Goal: Task Accomplishment & Management: Complete application form

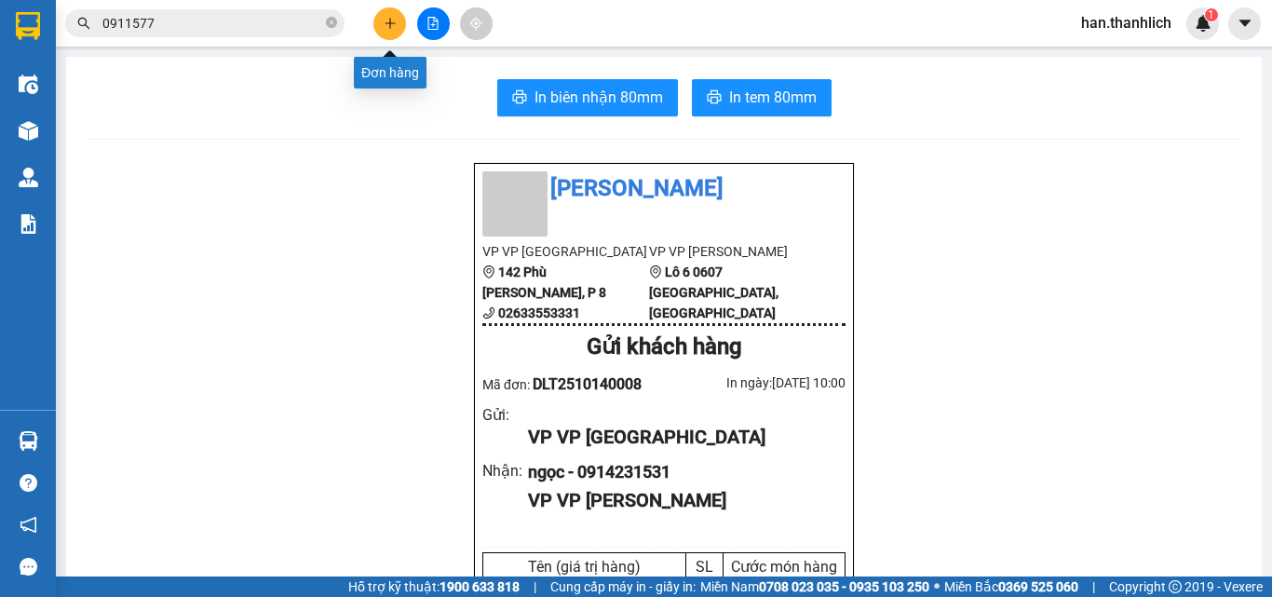
click at [370, 35] on div at bounding box center [433, 23] width 140 height 33
click at [386, 37] on button at bounding box center [389, 23] width 33 height 33
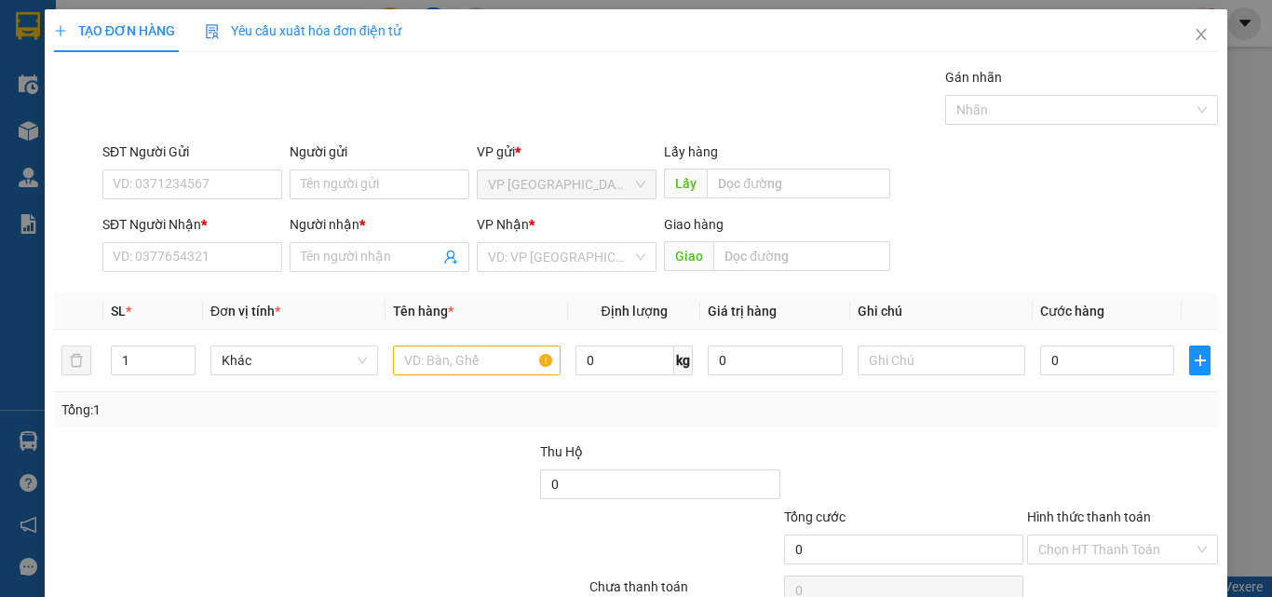
click at [210, 199] on div "SĐT Người Gửi VD: 0371234567" at bounding box center [192, 173] width 180 height 65
click at [249, 185] on input "SĐT Người Gửi" at bounding box center [192, 184] width 180 height 30
click at [147, 185] on input "0856765732" at bounding box center [192, 184] width 180 height 30
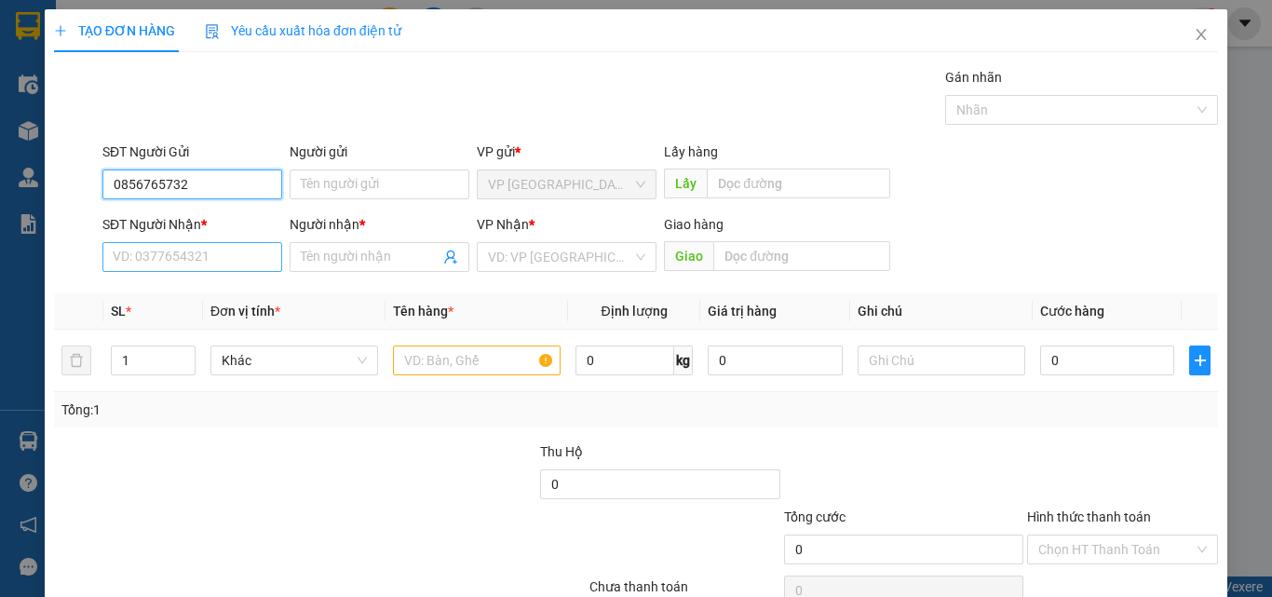
type input "0856765732"
click at [209, 256] on input "SĐT Người Nhận *" at bounding box center [192, 257] width 180 height 30
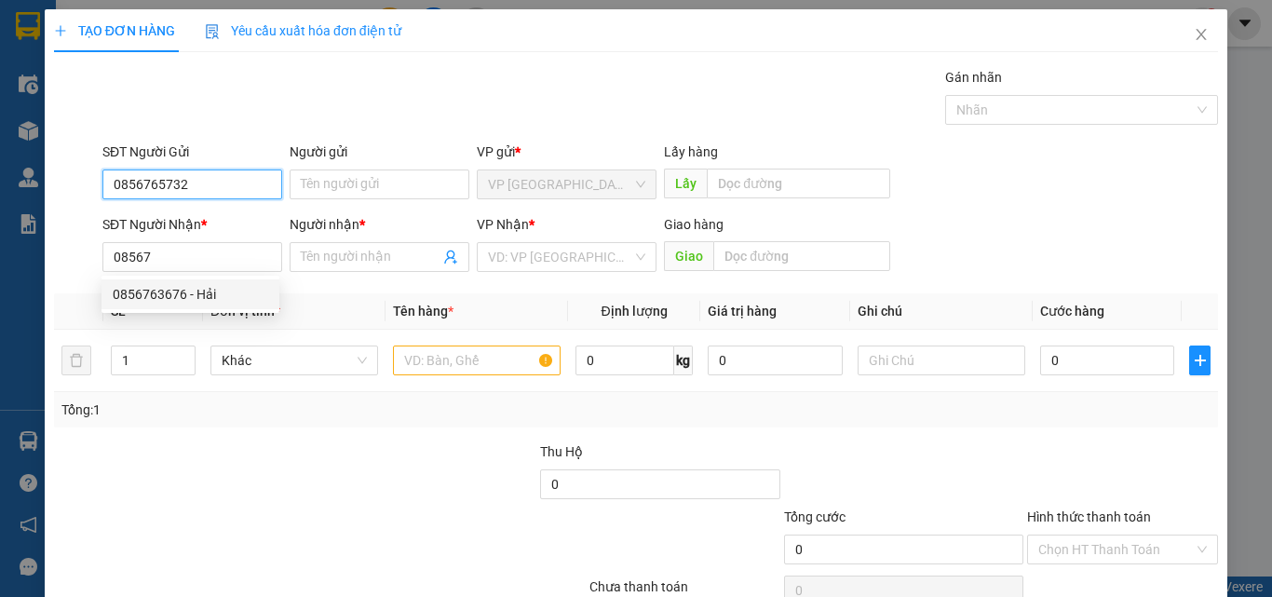
drag, startPoint x: 209, startPoint y: 180, endPoint x: 0, endPoint y: 182, distance: 209.5
click at [0, 182] on div "TẠO ĐƠN HÀNG Yêu cầu xuất hóa đơn điện tử Transit Pickup Surcharge Ids Transit …" at bounding box center [636, 298] width 1272 height 597
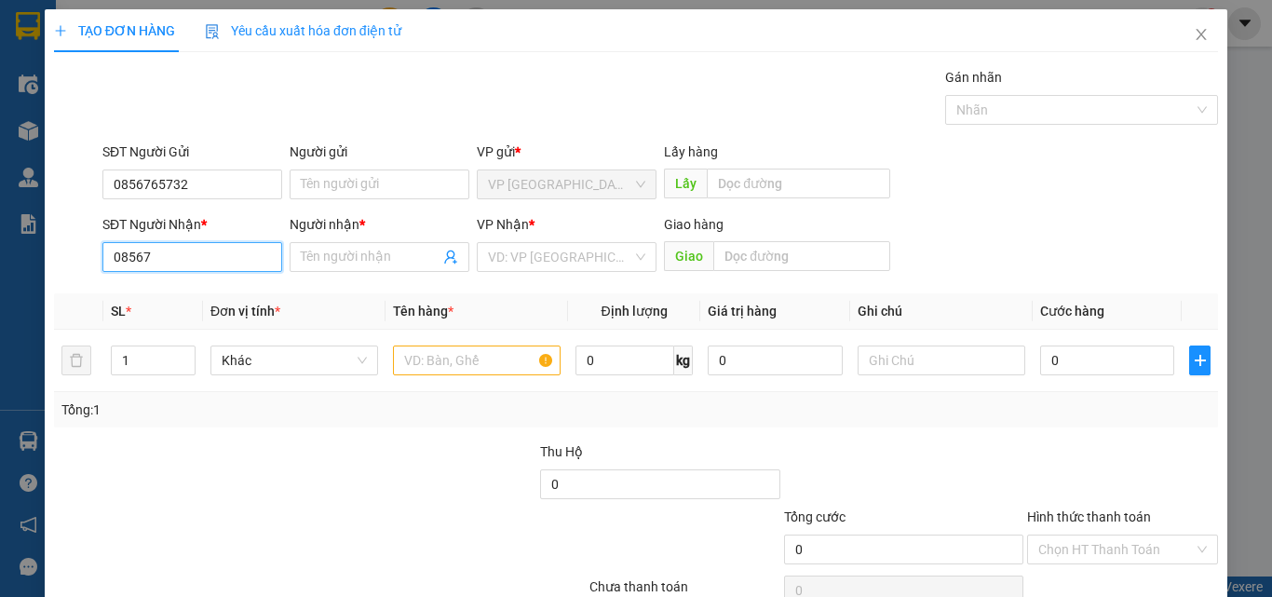
drag, startPoint x: 136, startPoint y: 258, endPoint x: 0, endPoint y: 258, distance: 135.9
click at [0, 258] on div "TẠO ĐƠN HÀNG Yêu cầu xuất hóa đơn điện tử Transit Pickup Surcharge Ids Transit …" at bounding box center [636, 298] width 1272 height 597
paste input "65732"
type input "0856765732"
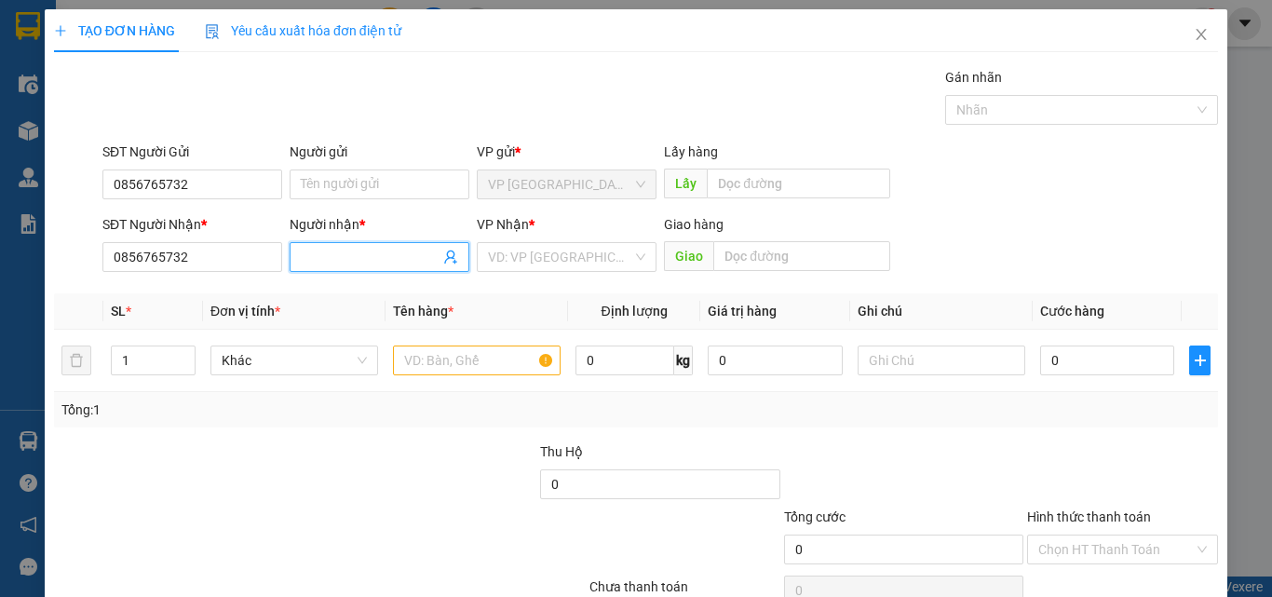
click at [322, 243] on span at bounding box center [380, 257] width 180 height 30
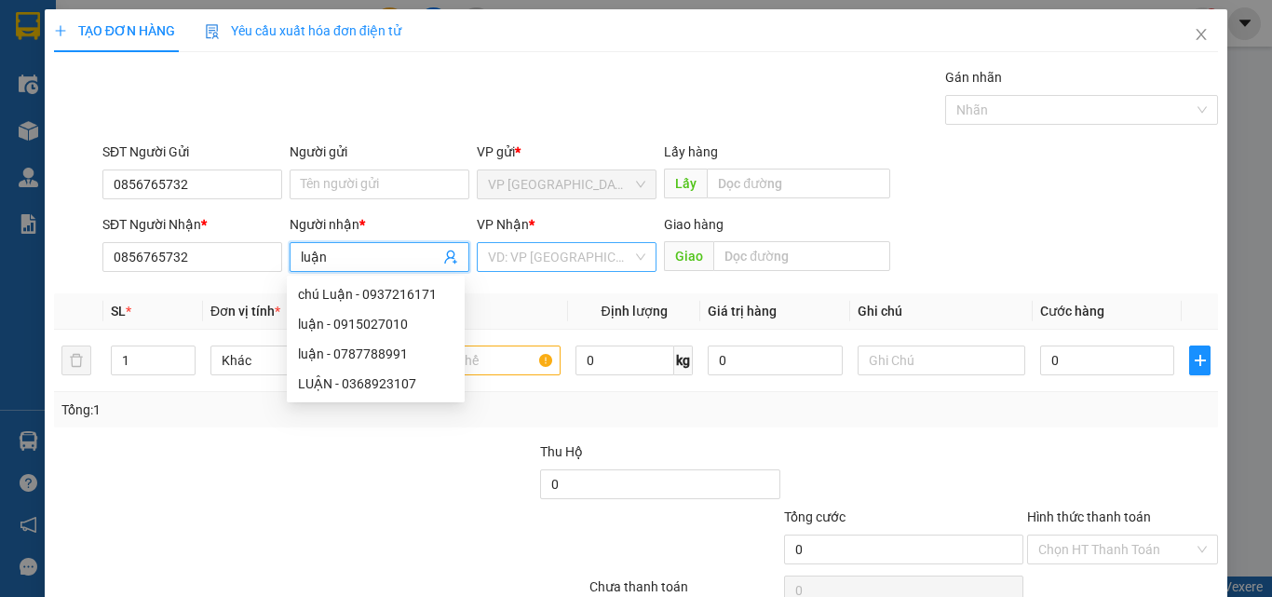
type input "luận"
drag, startPoint x: 595, startPoint y: 252, endPoint x: 589, endPoint y: 272, distance: 20.3
click at [595, 253] on input "search" at bounding box center [560, 257] width 144 height 28
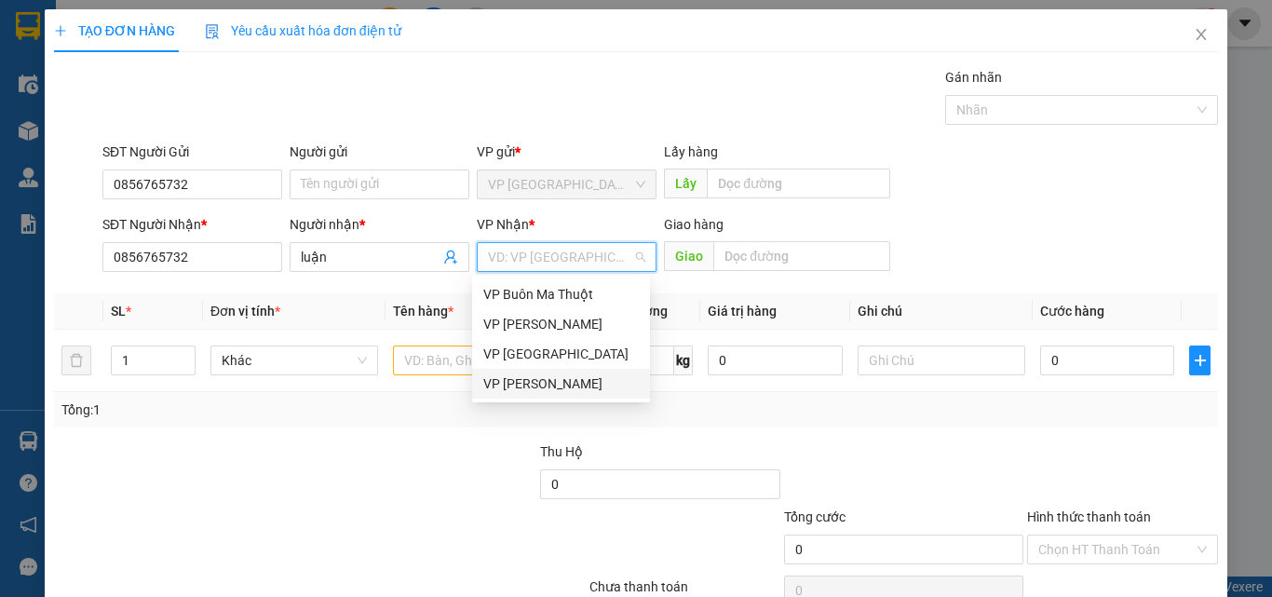
click at [569, 392] on div "VP [PERSON_NAME]" at bounding box center [560, 383] width 155 height 20
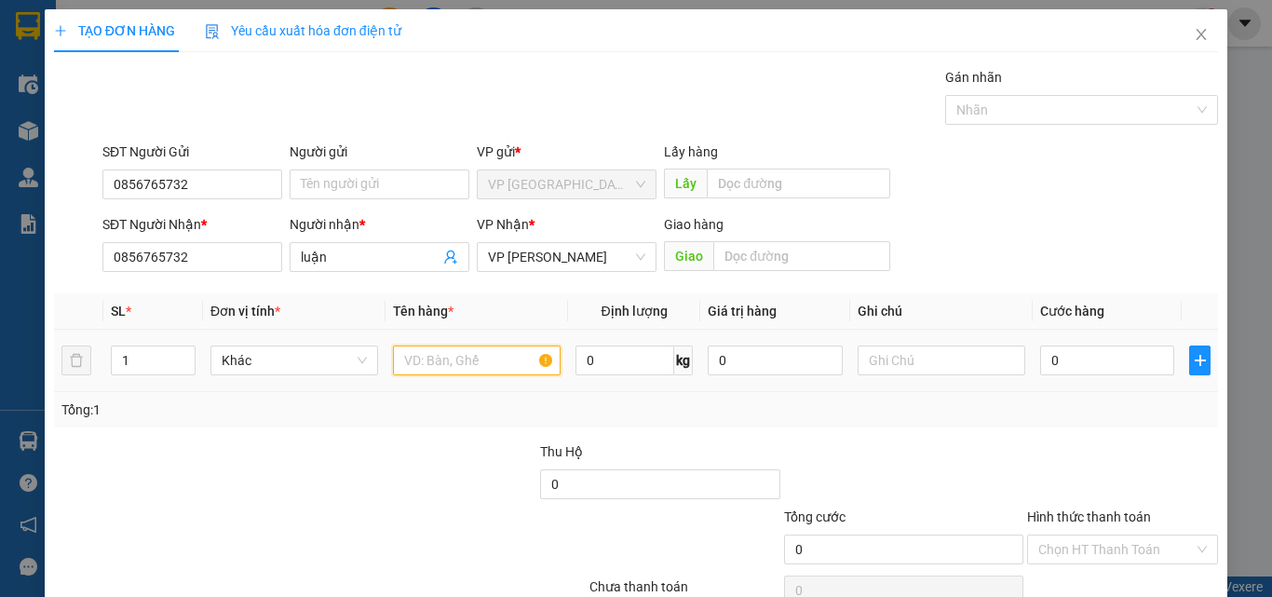
click at [438, 350] on input "text" at bounding box center [477, 360] width 168 height 30
type input "1t giấy + 1 túi đen"
click at [418, 439] on div "Transit Pickup Surcharge Ids Transit Deliver Surcharge Ids Transit Deliver Surc…" at bounding box center [636, 360] width 1164 height 586
click at [1181, 334] on td at bounding box center [1199, 361] width 36 height 62
click at [1059, 361] on input "0" at bounding box center [1107, 360] width 134 height 30
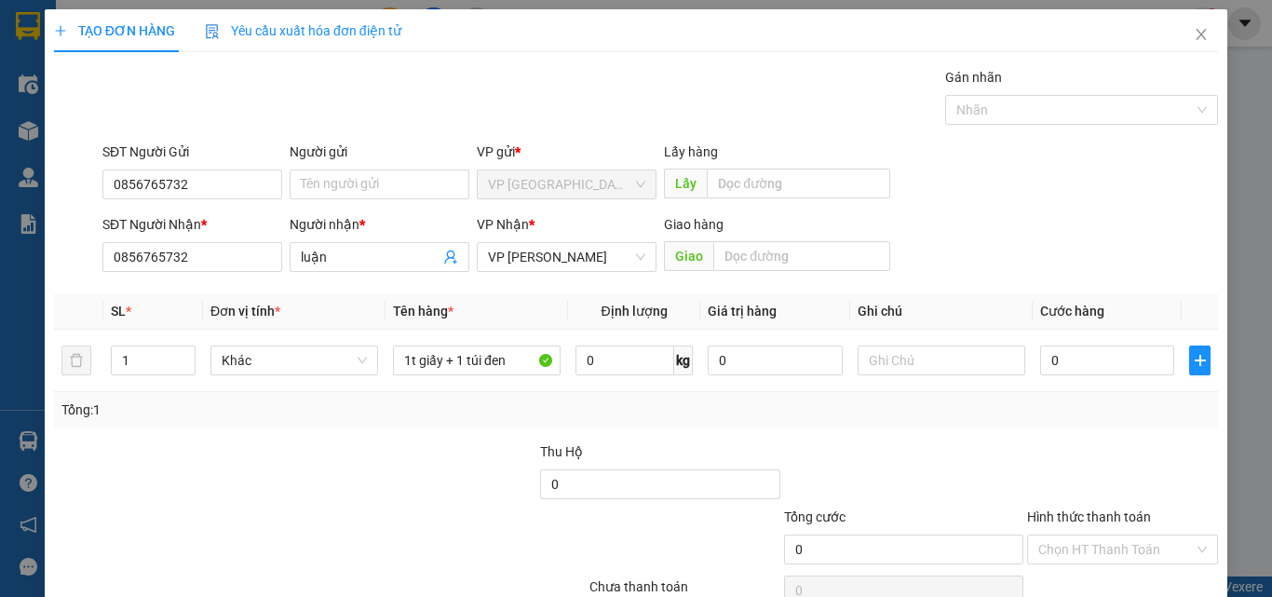
click at [1065, 466] on div at bounding box center [1122, 473] width 195 height 65
click at [1118, 366] on input "0" at bounding box center [1107, 360] width 134 height 30
click at [962, 356] on input "text" at bounding box center [941, 360] width 168 height 30
drag, startPoint x: 940, startPoint y: 479, endPoint x: 945, endPoint y: 469, distance: 11.2
click at [940, 478] on div at bounding box center [903, 473] width 243 height 65
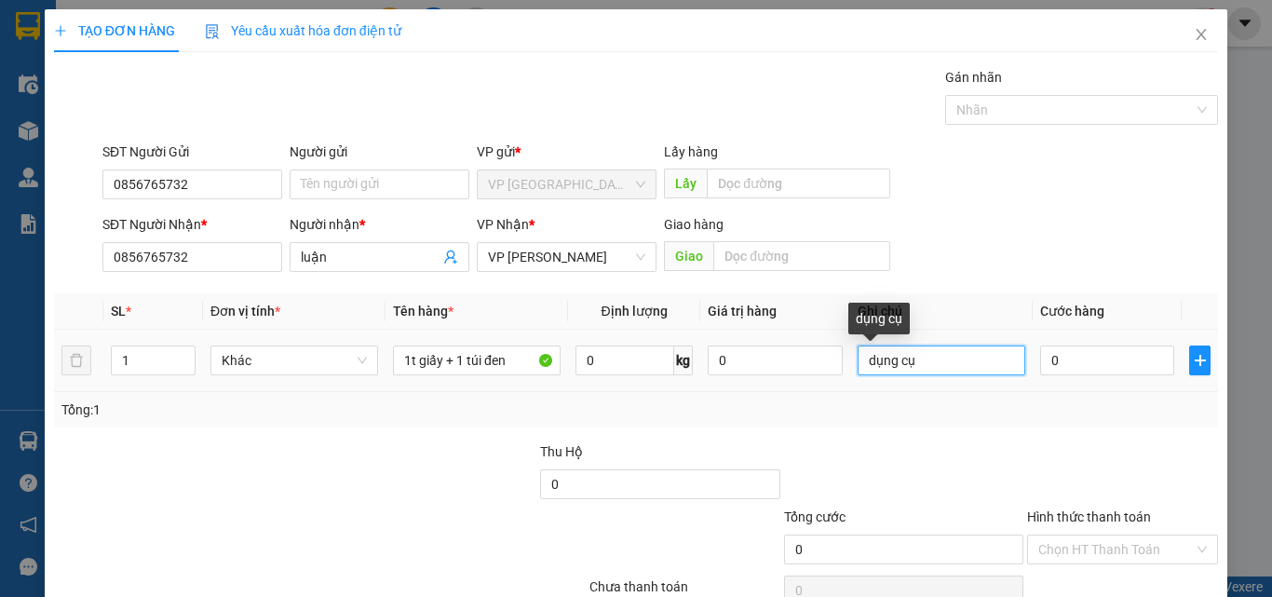
click at [952, 361] on input "dụng cụ" at bounding box center [941, 360] width 168 height 30
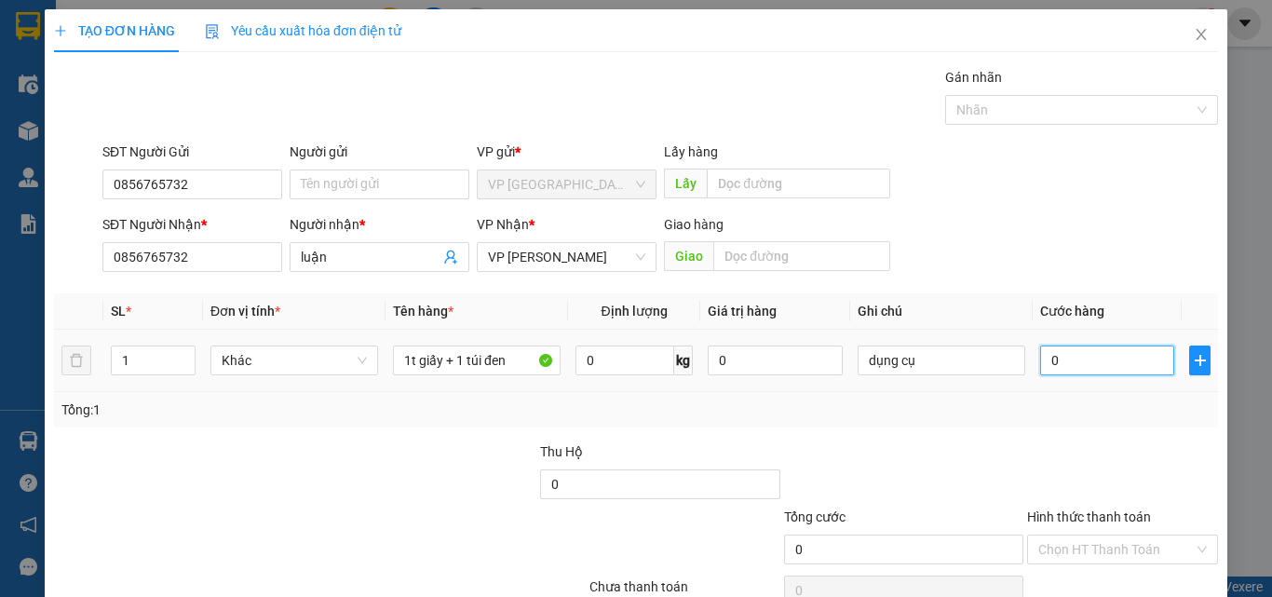
click at [1094, 364] on input "0" at bounding box center [1107, 360] width 134 height 30
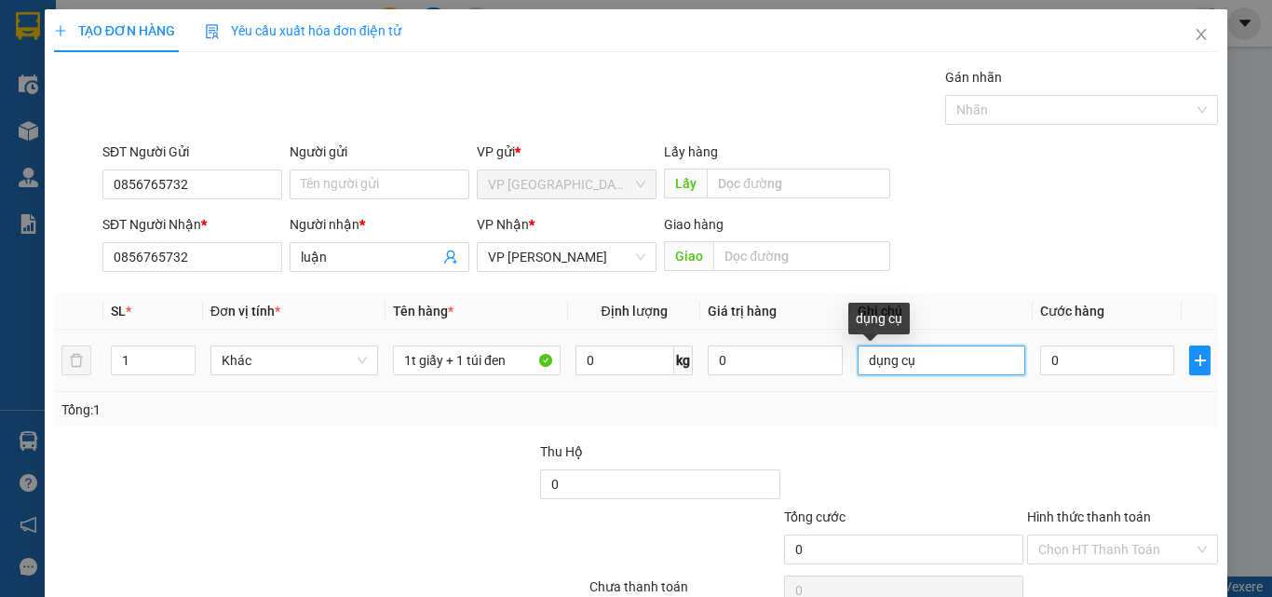
click at [964, 361] on input "dụng cụ" at bounding box center [941, 360] width 168 height 30
type input "dụng cụ + máy móc"
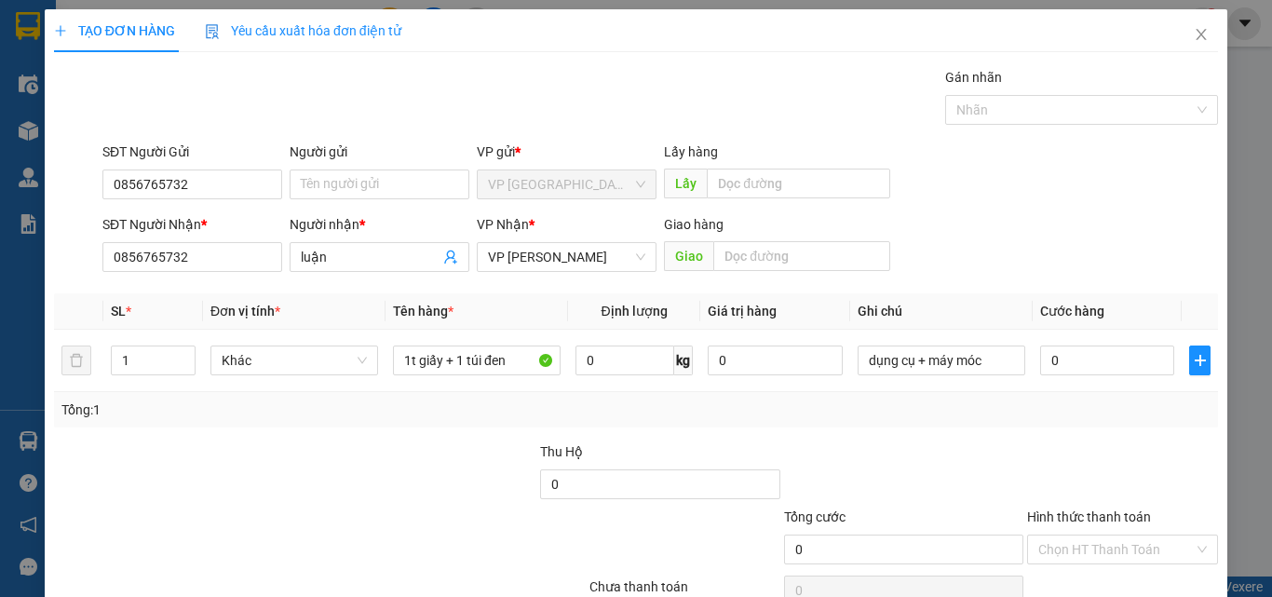
drag, startPoint x: 982, startPoint y: 419, endPoint x: 1102, endPoint y: 369, distance: 130.2
click at [985, 416] on div "Tổng: 1" at bounding box center [635, 409] width 1149 height 20
click at [1117, 360] on input "0" at bounding box center [1107, 360] width 134 height 30
type input "7"
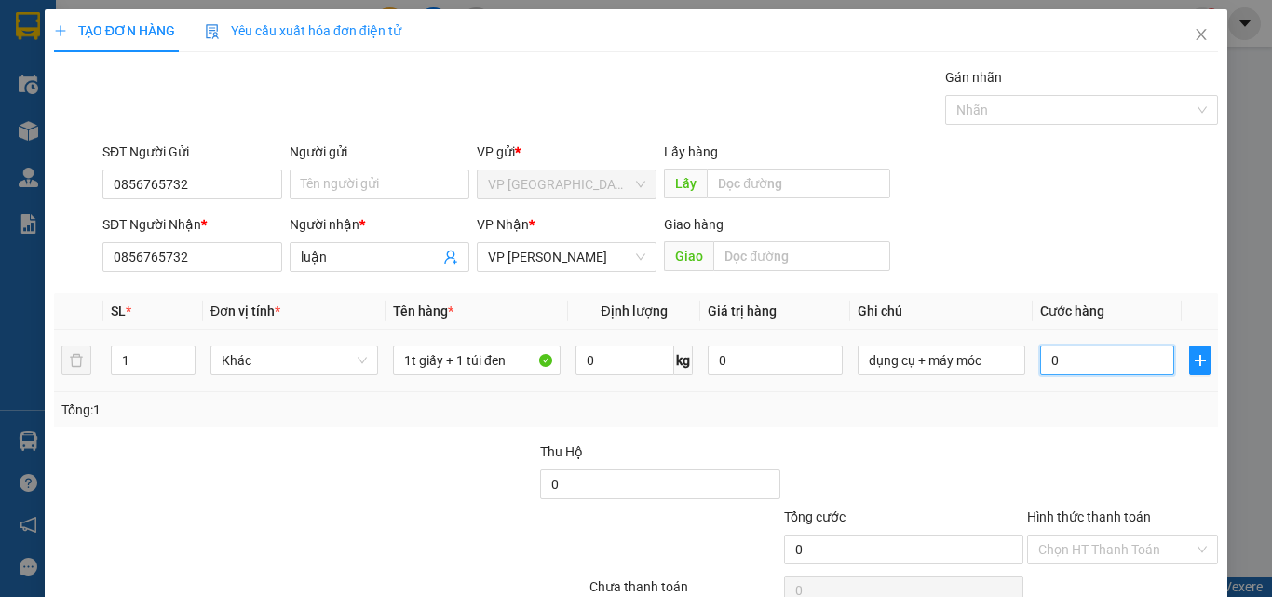
type input "7"
type input "70"
type input "700"
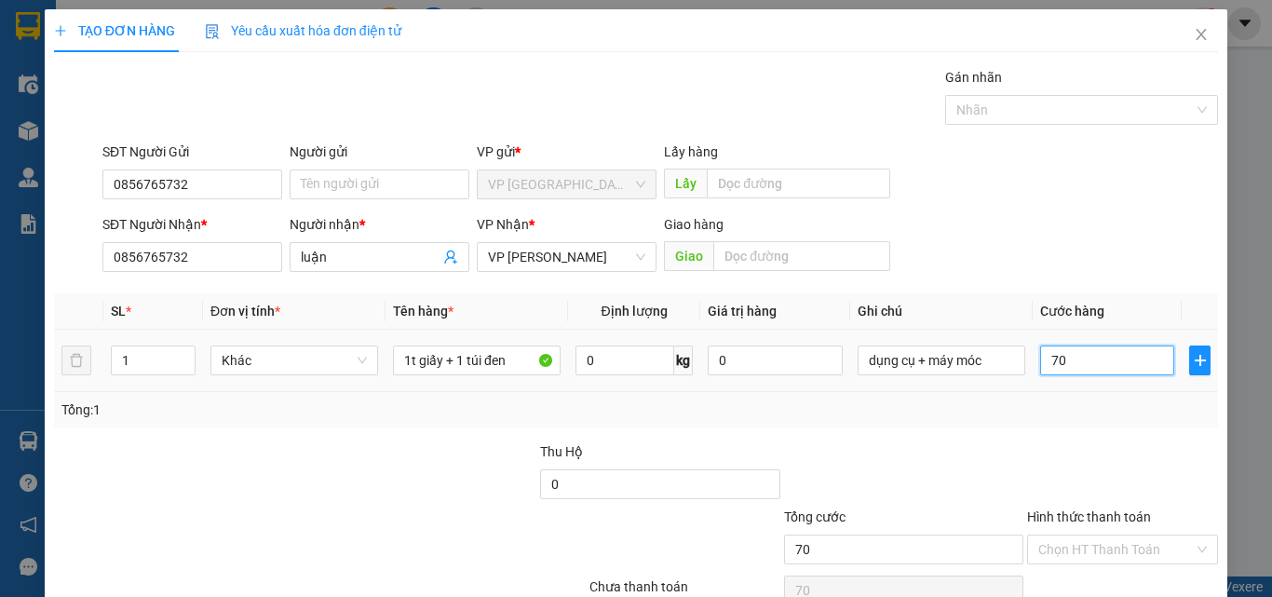
type input "700"
type input "7.000"
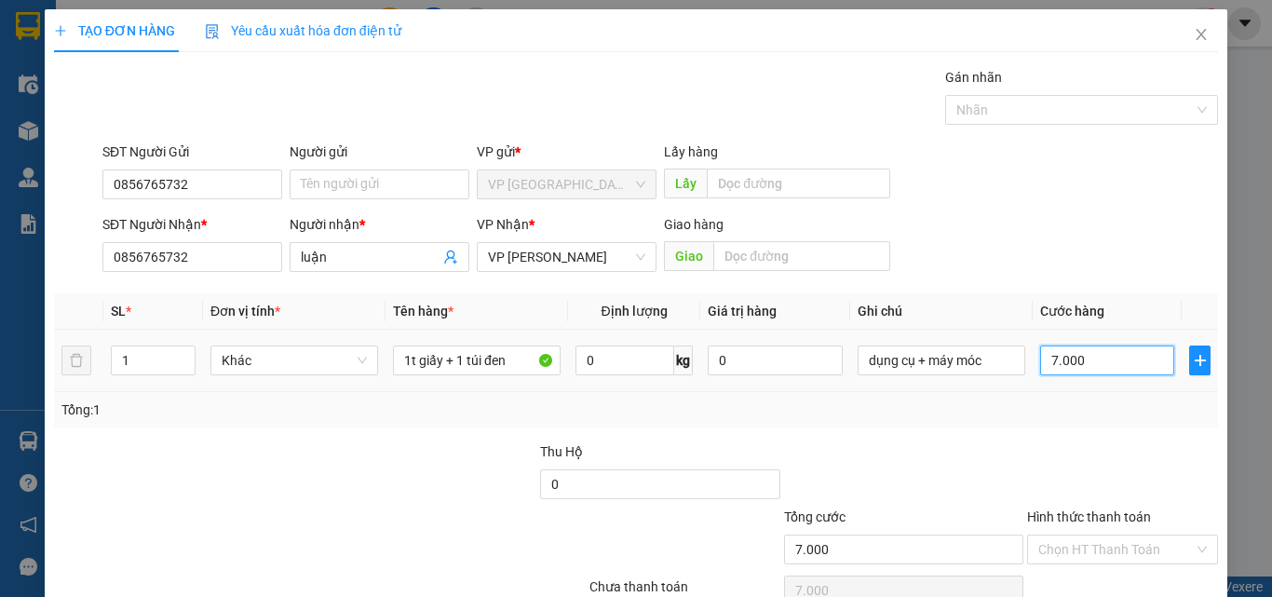
type input "70.000"
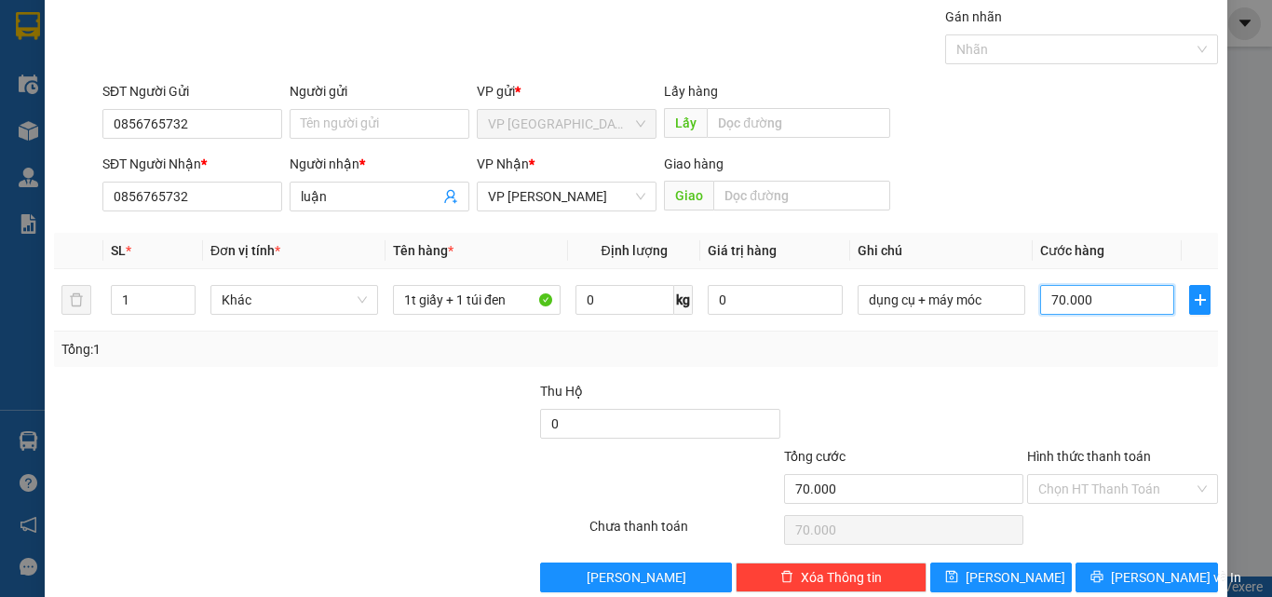
scroll to position [92, 0]
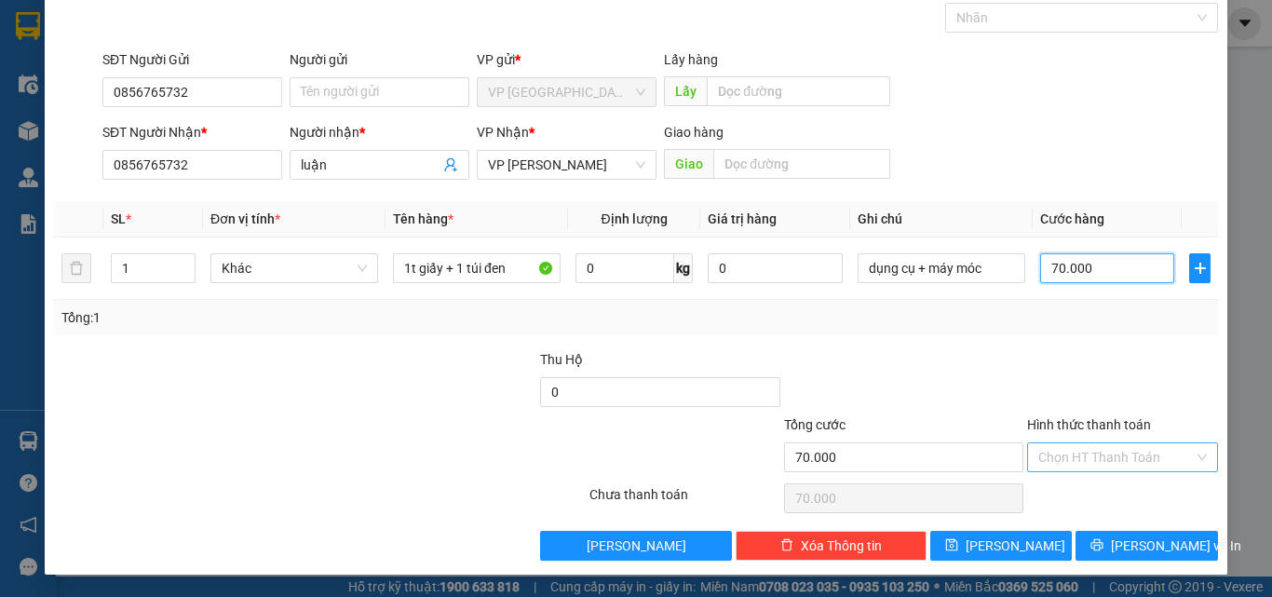
type input "70.000"
click at [1123, 444] on input "Hình thức thanh toán" at bounding box center [1115, 457] width 155 height 28
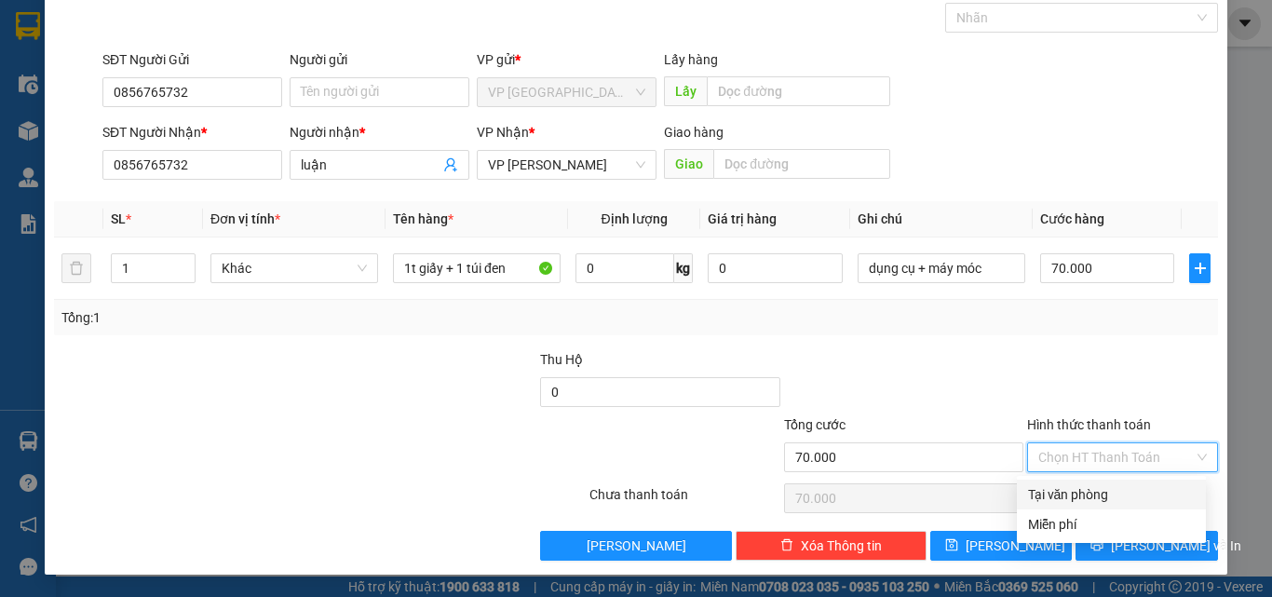
click at [1086, 490] on div "Tại văn phòng" at bounding box center [1111, 494] width 167 height 20
type input "0"
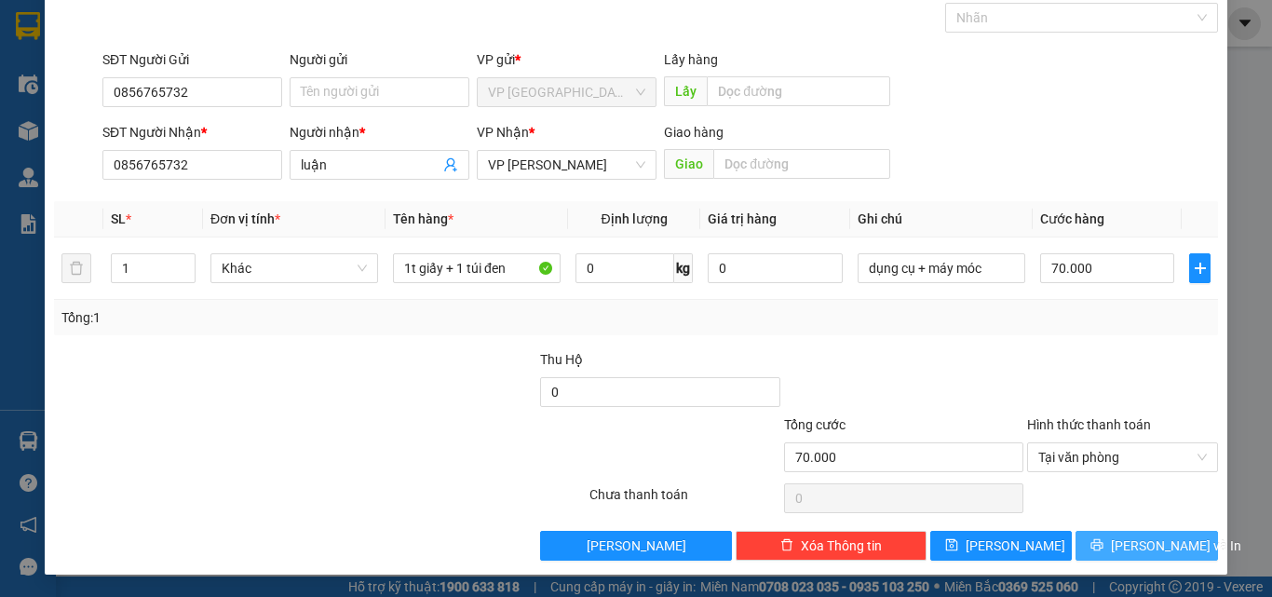
click at [1126, 547] on span "[PERSON_NAME] và In" at bounding box center [1176, 545] width 130 height 20
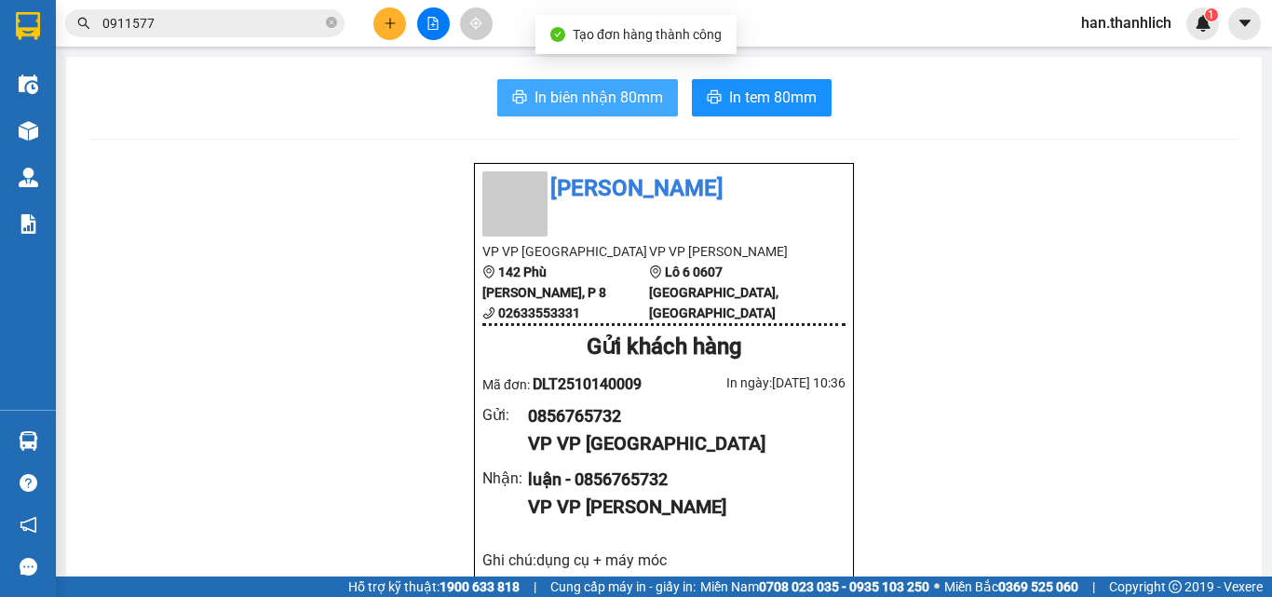
click at [550, 81] on button "In biên nhận 80mm" at bounding box center [587, 97] width 181 height 37
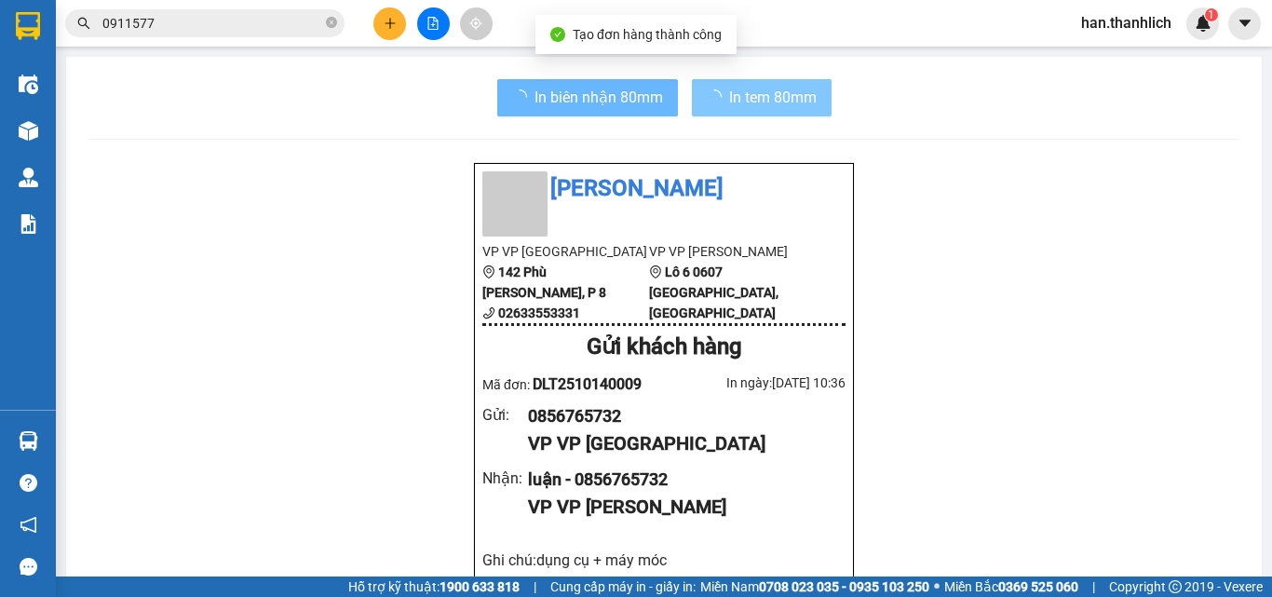
click at [751, 90] on span "In tem 80mm" at bounding box center [773, 97] width 88 height 23
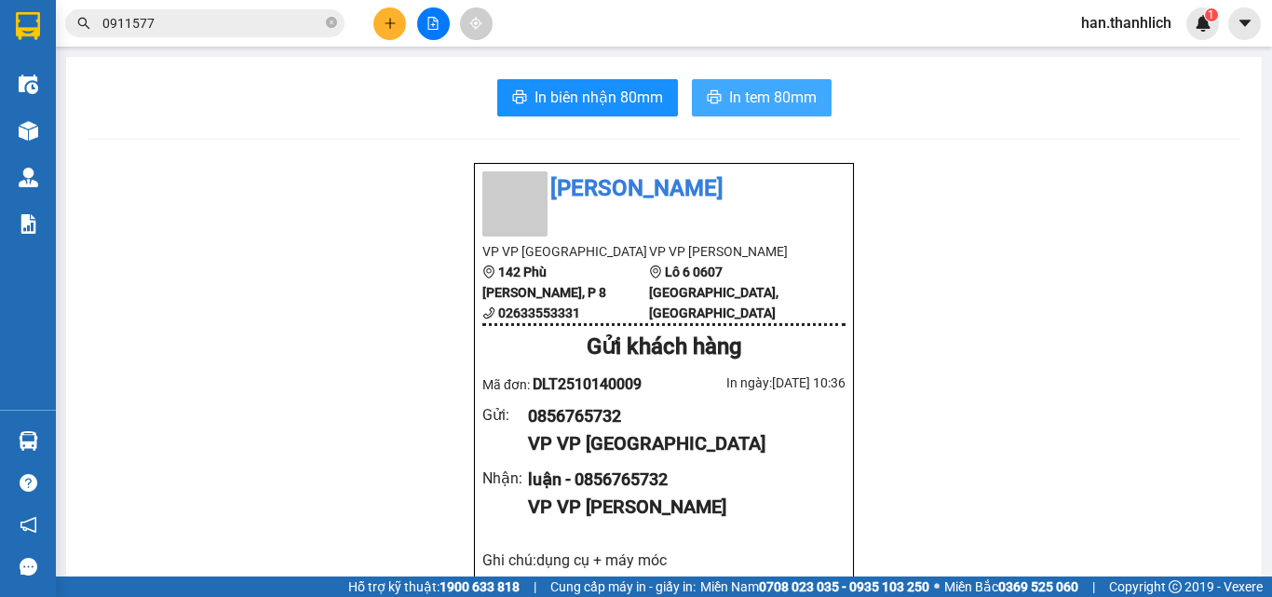
click at [742, 96] on span "In tem 80mm" at bounding box center [773, 97] width 88 height 23
